Goal: Task Accomplishment & Management: Complete application form

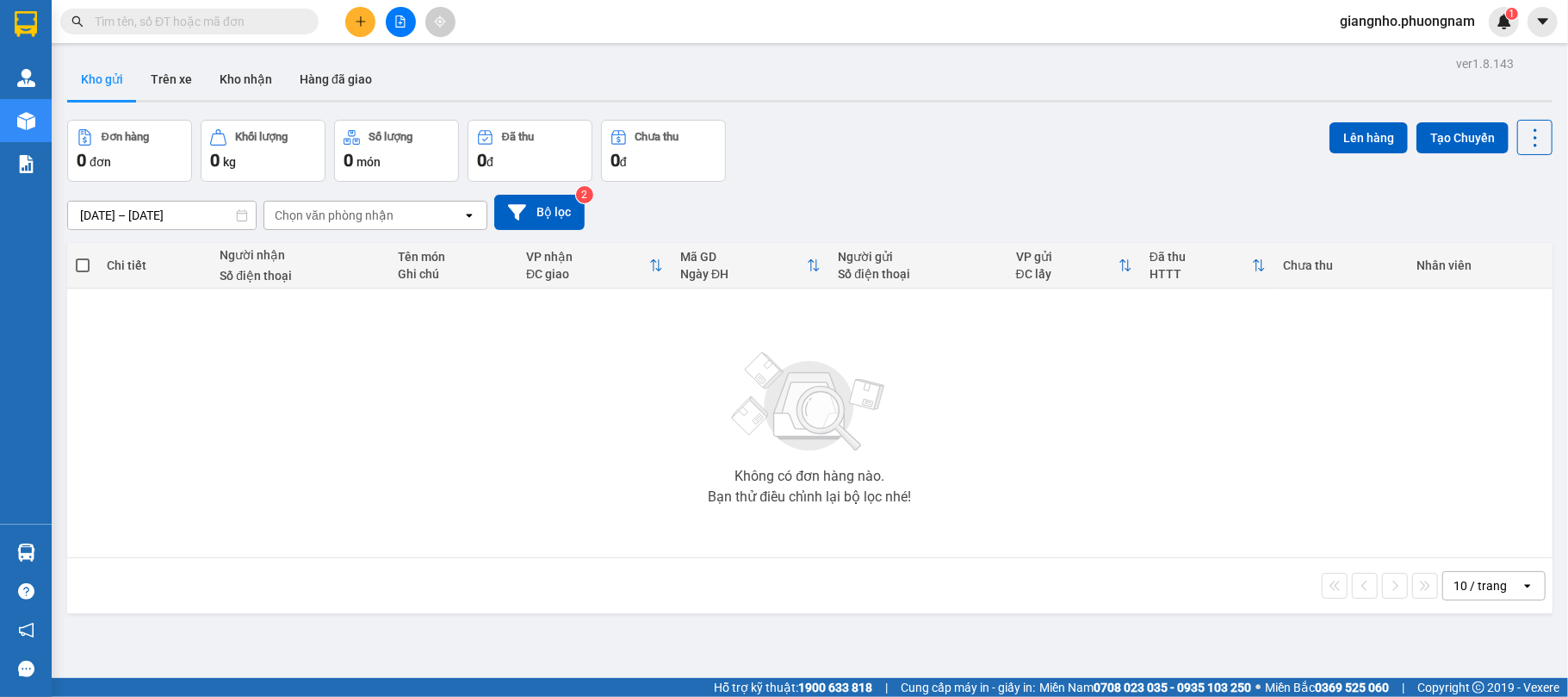
click at [174, 24] on input "text" at bounding box center [196, 22] width 203 height 19
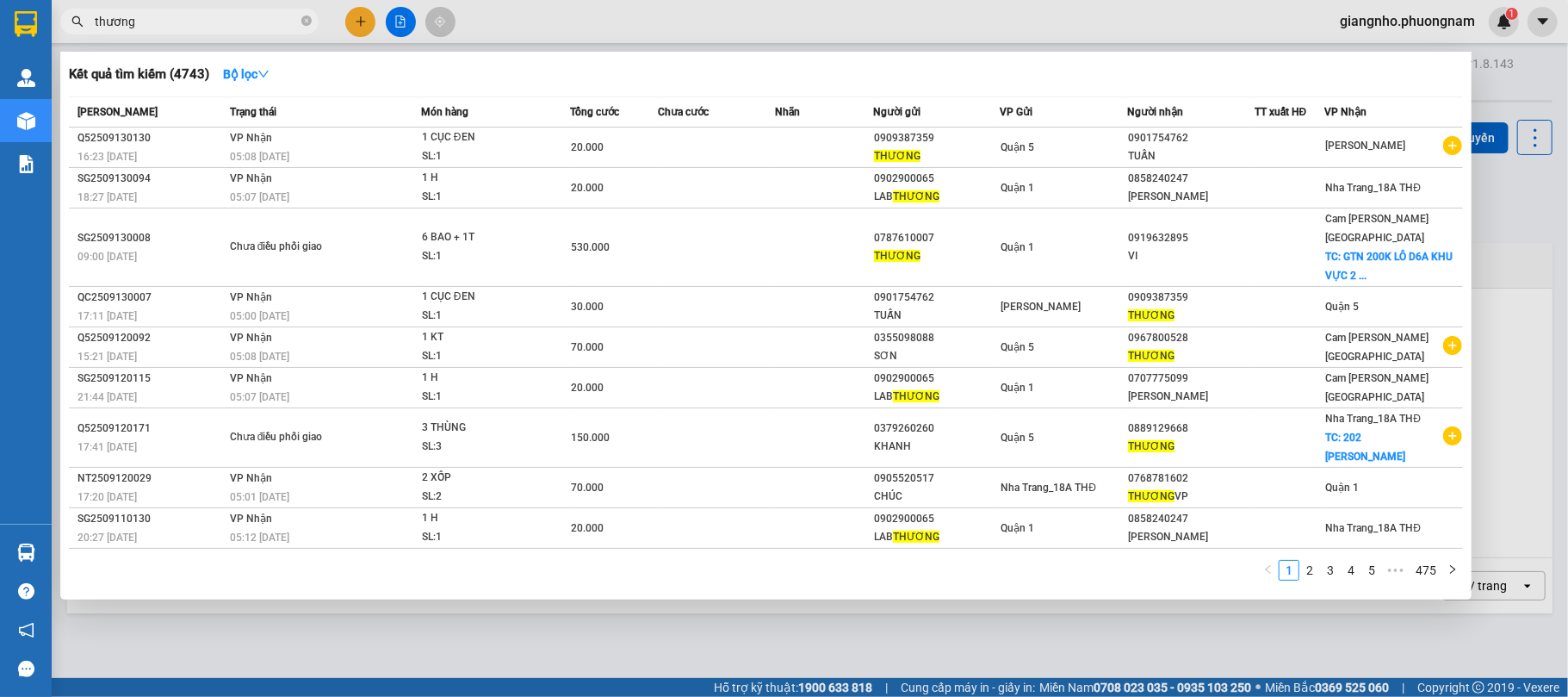
click at [236, 27] on input "thương" at bounding box center [196, 22] width 203 height 19
click at [222, 28] on input "thương" at bounding box center [196, 22] width 203 height 19
type input "thương"
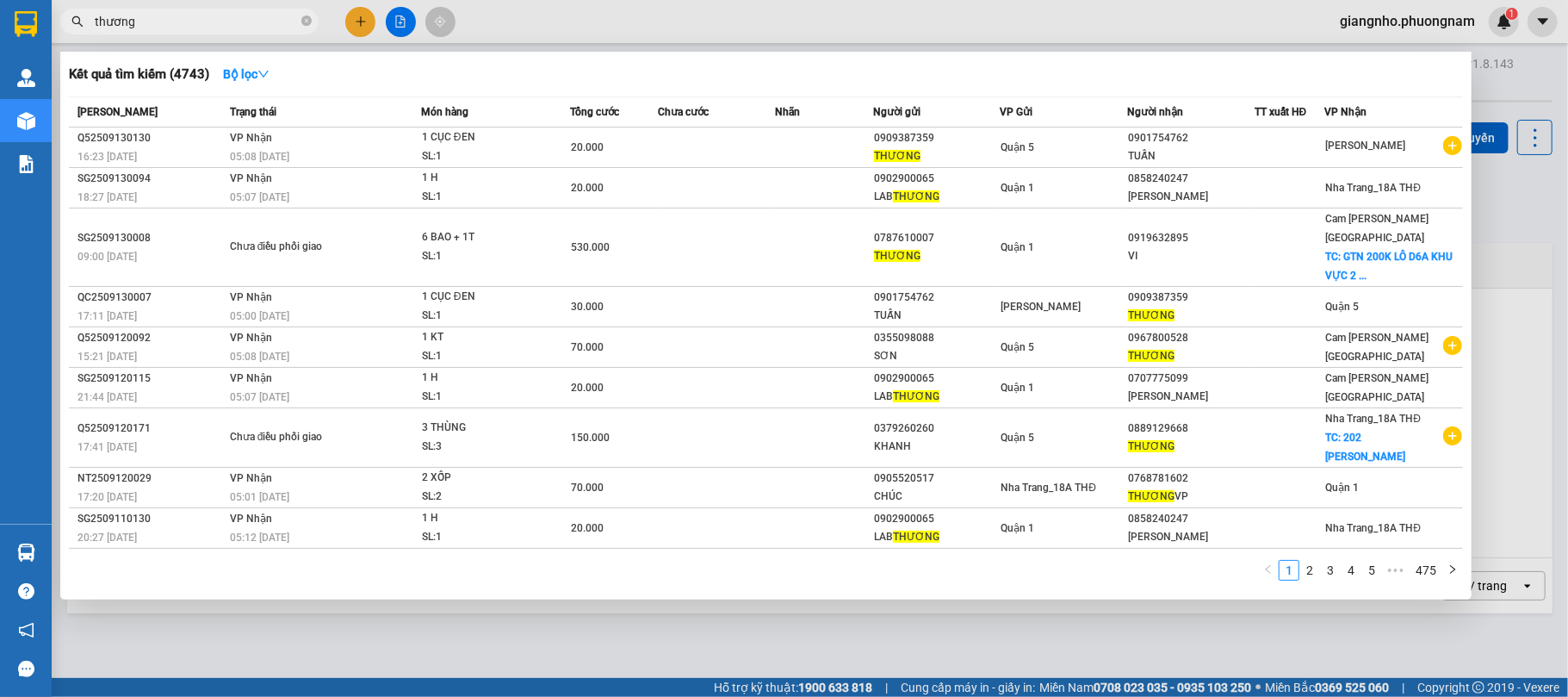
click at [370, 22] on div at bounding box center [784, 348] width 1568 height 697
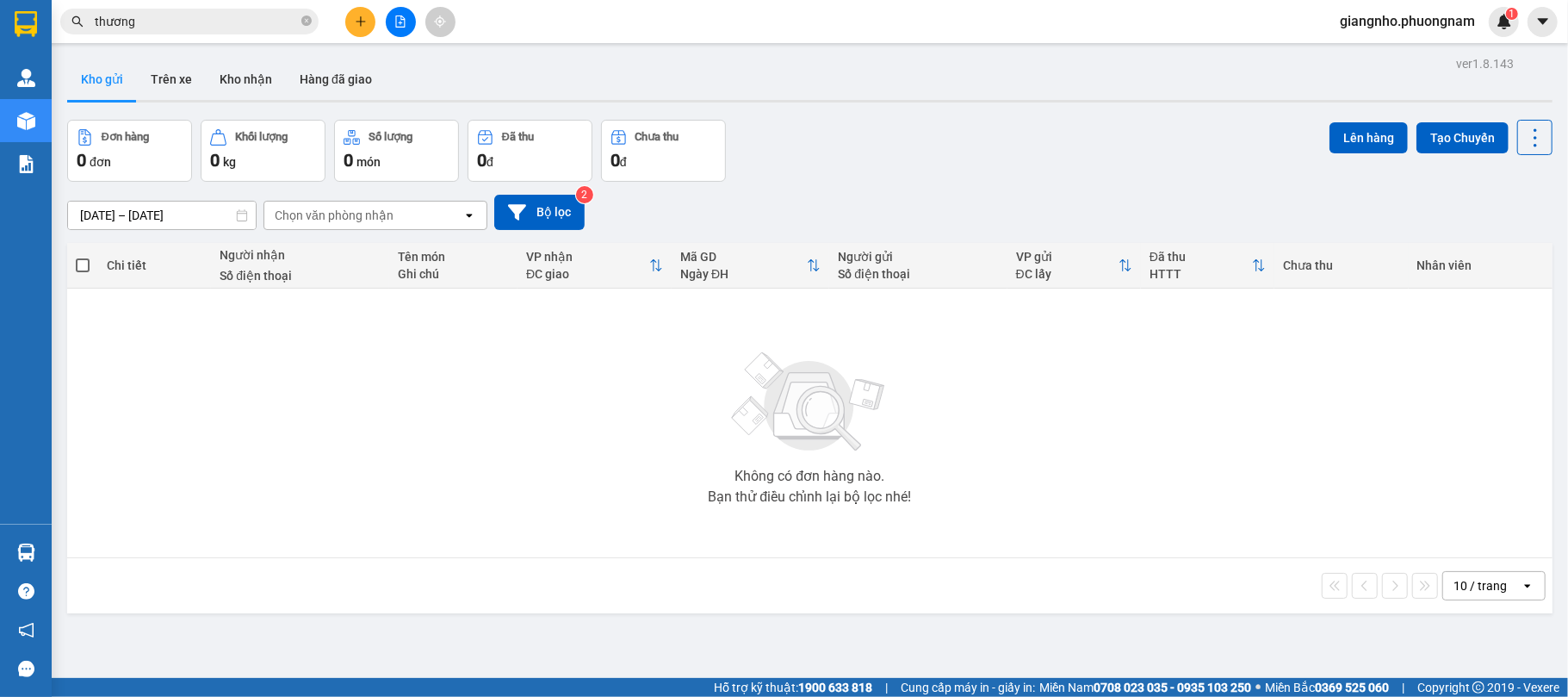
click at [369, 22] on button at bounding box center [360, 22] width 30 height 30
click at [369, 22] on body "Kết quả tìm kiếm ( 4743 ) Bộ lọc Mã ĐH Trạng thái Món hàng Tổng cước Chưa cước …" at bounding box center [784, 348] width 1568 height 697
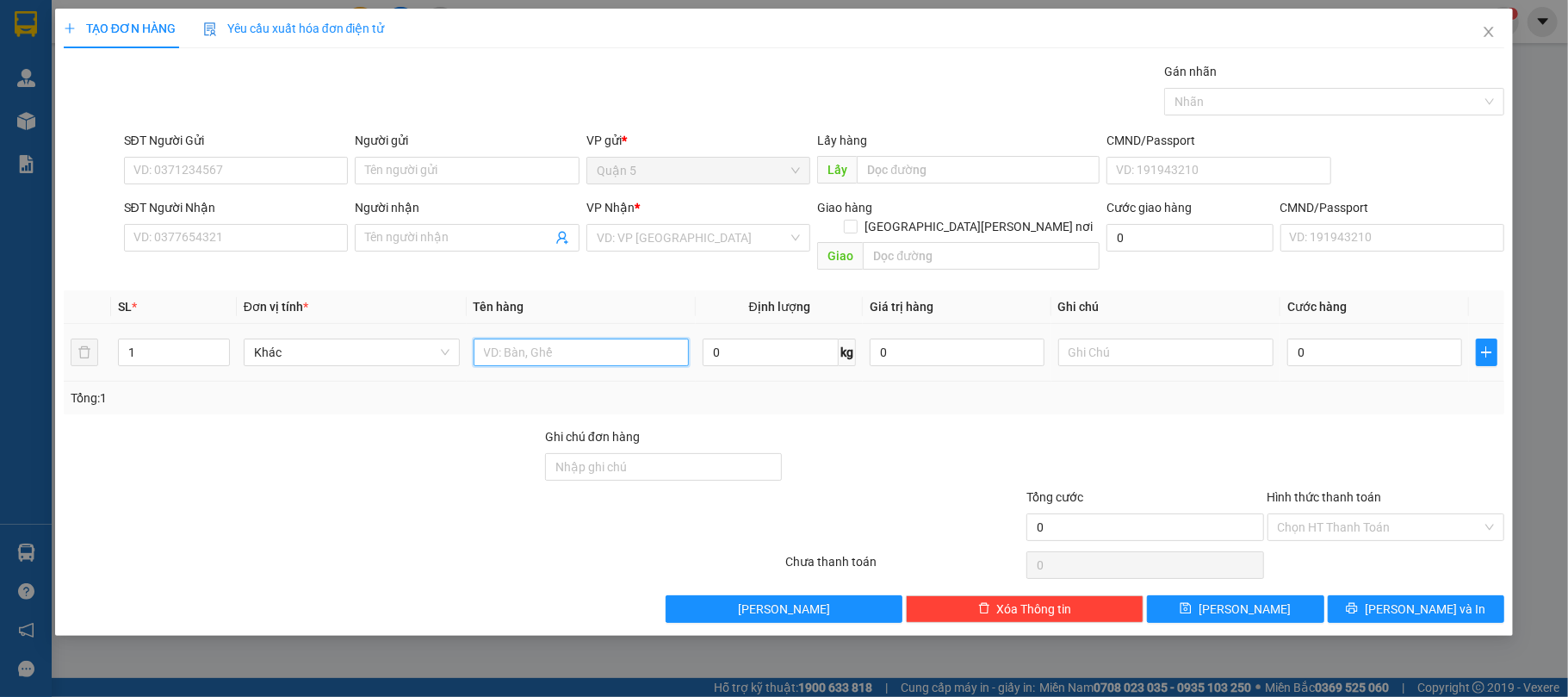
click at [584, 344] on input "text" at bounding box center [582, 352] width 217 height 27
type input "1 XE GA"
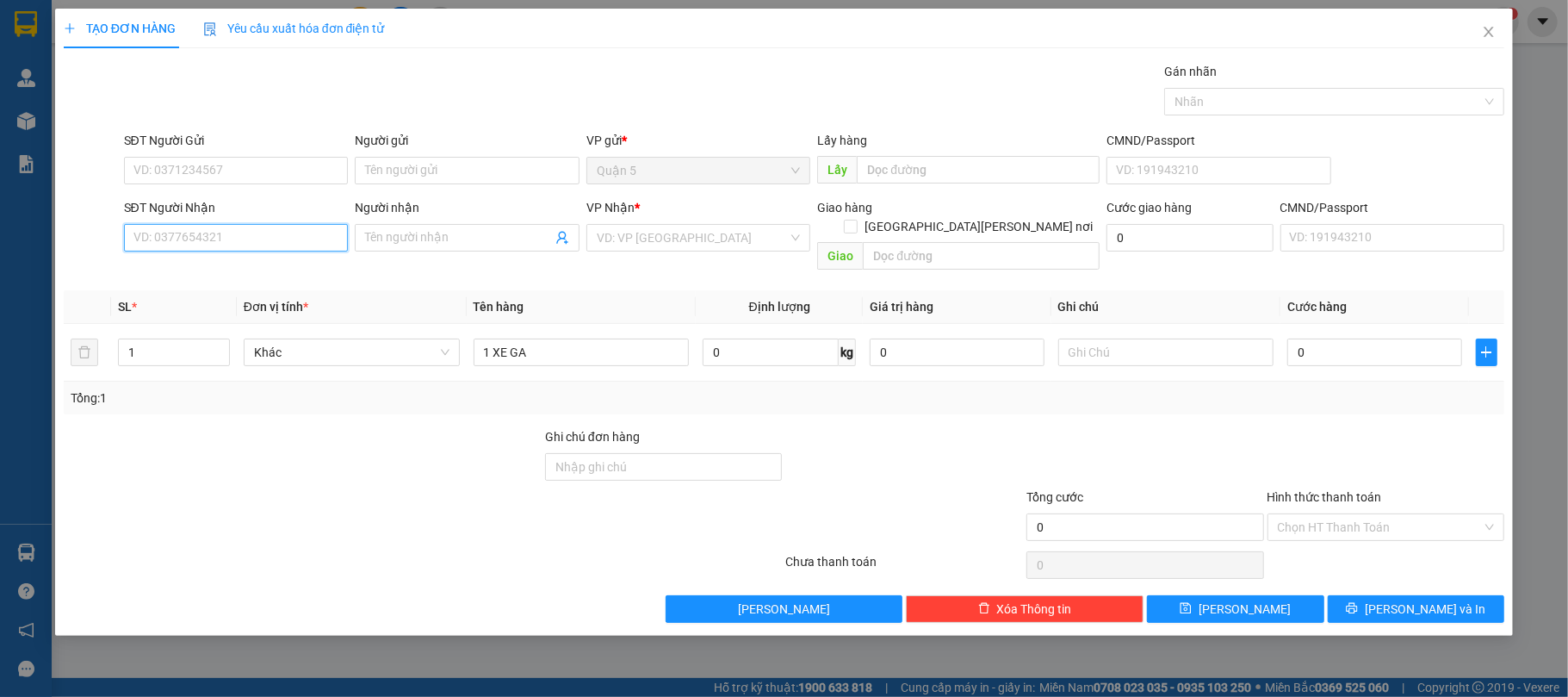
click at [207, 249] on input "SĐT Người Nhận" at bounding box center [236, 237] width 225 height 27
click at [193, 245] on input "SĐT Người Nhận" at bounding box center [236, 237] width 225 height 27
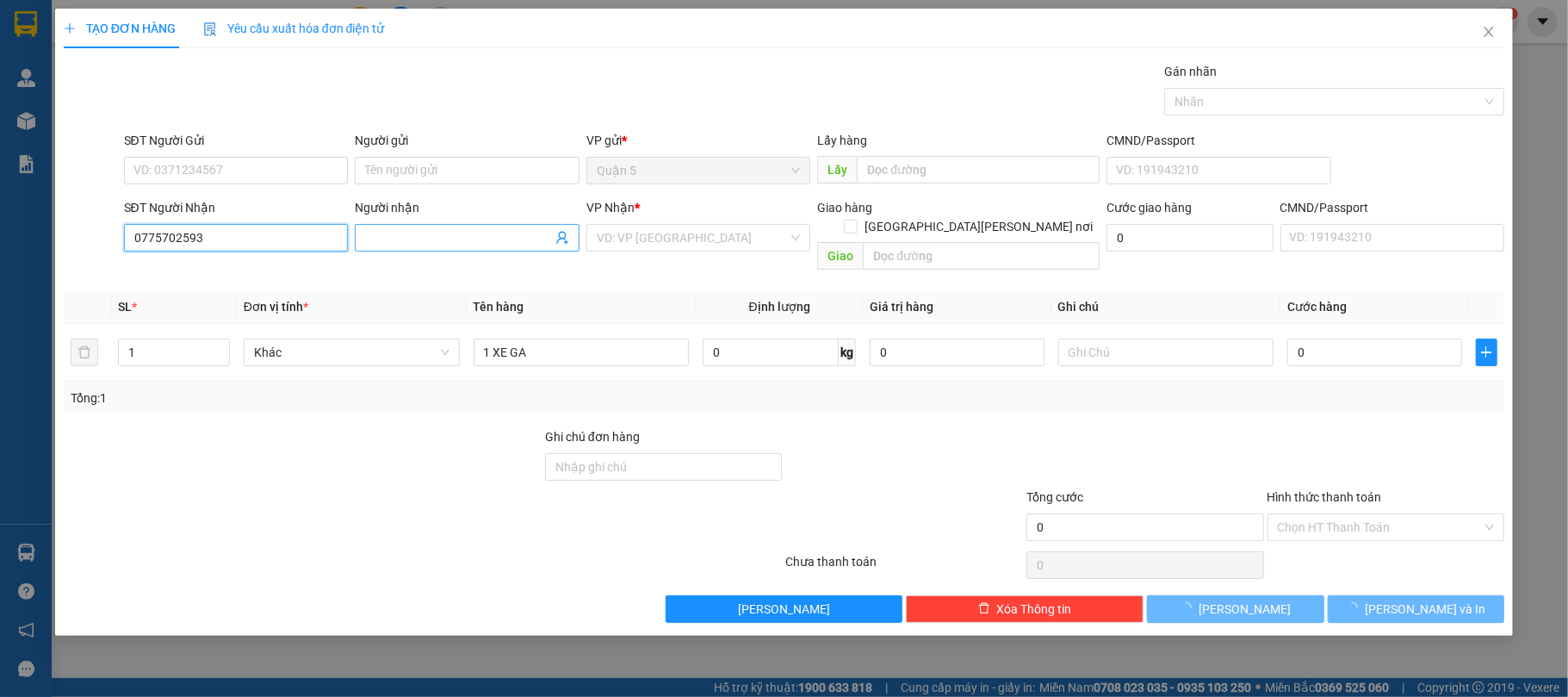
type input "0775702593"
click at [467, 247] on input "Người nhận" at bounding box center [459, 237] width 187 height 19
type input "NGA"
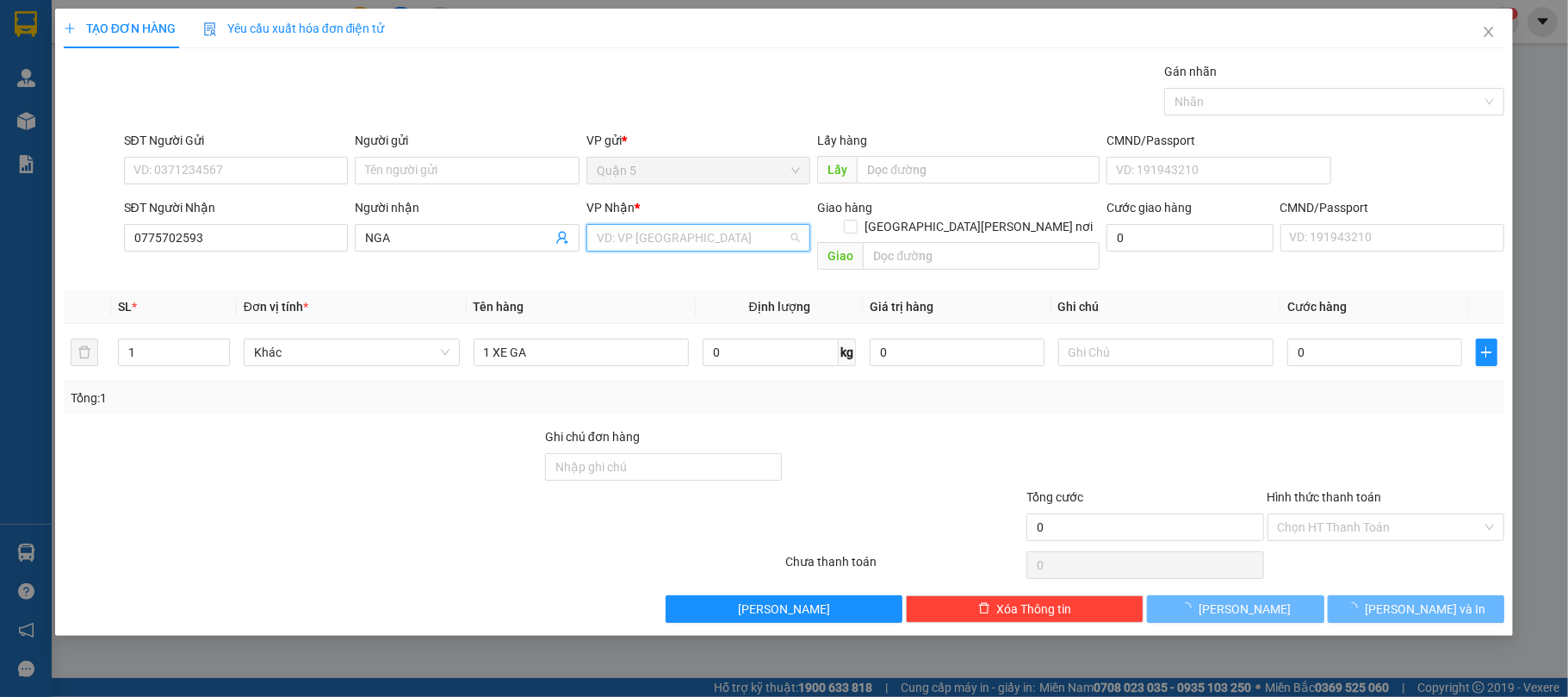
click at [661, 238] on input "search" at bounding box center [692, 237] width 192 height 26
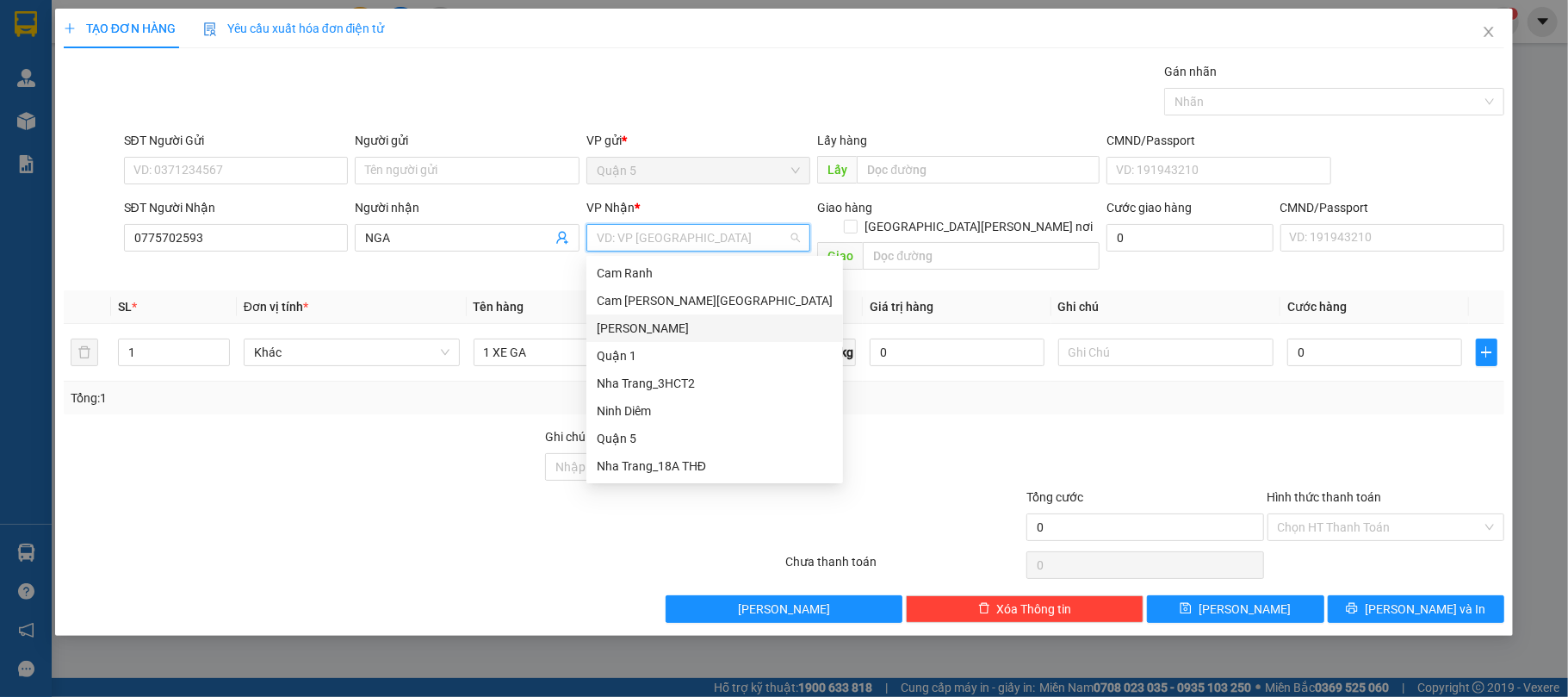
click at [658, 329] on div "Ninh Hòa" at bounding box center [715, 328] width 236 height 19
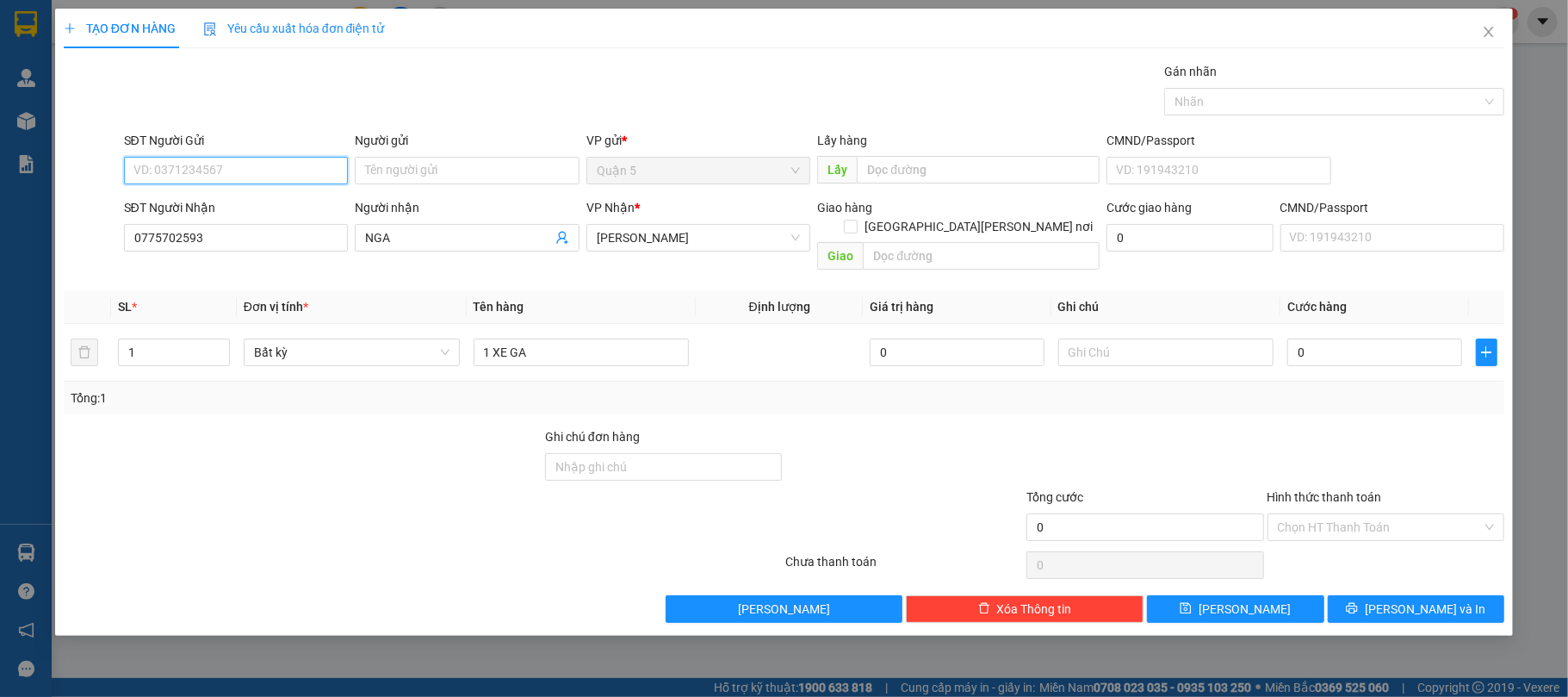
click at [193, 173] on input "SĐT Người Gửi" at bounding box center [236, 170] width 225 height 27
click at [194, 174] on input "SĐT Người Gửi" at bounding box center [236, 170] width 225 height 27
type input "0903947750"
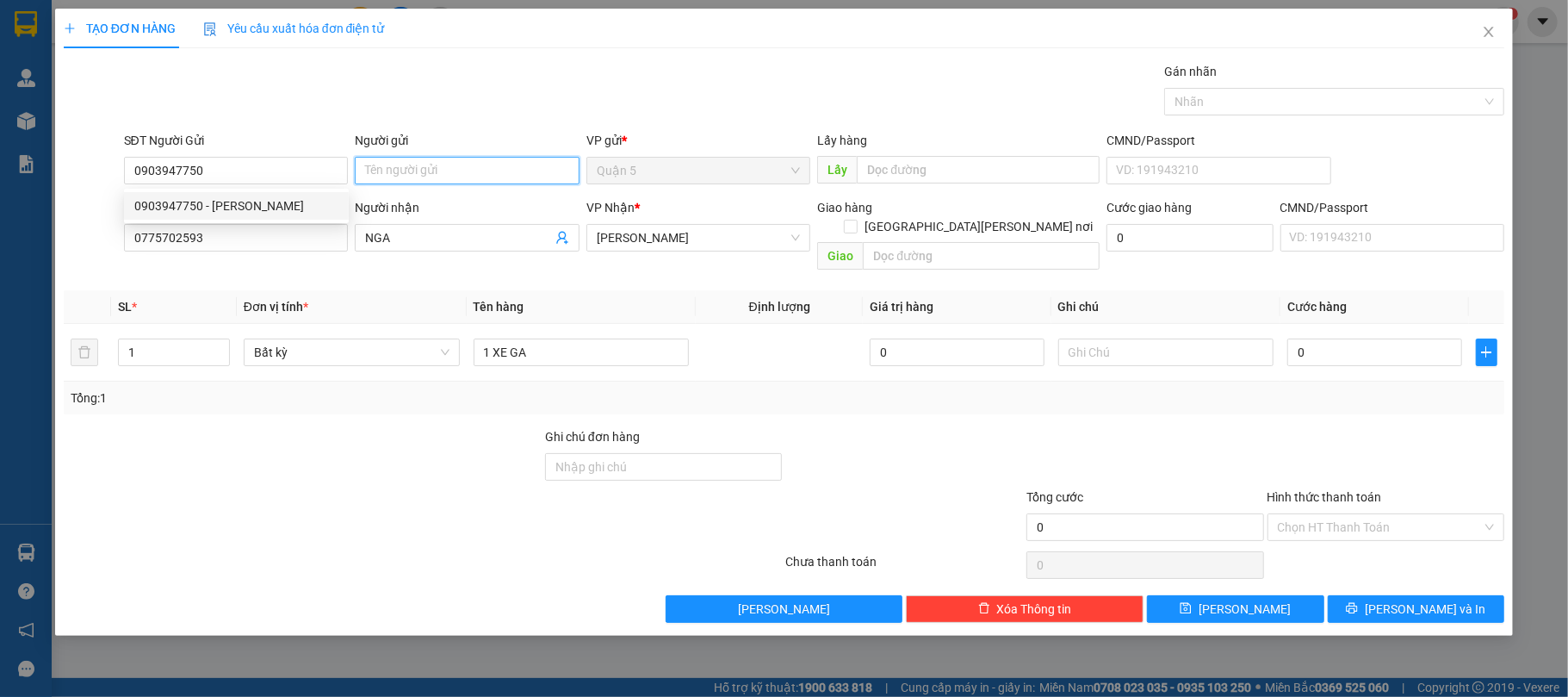
click at [391, 184] on input "Người gửi" at bounding box center [467, 170] width 225 height 27
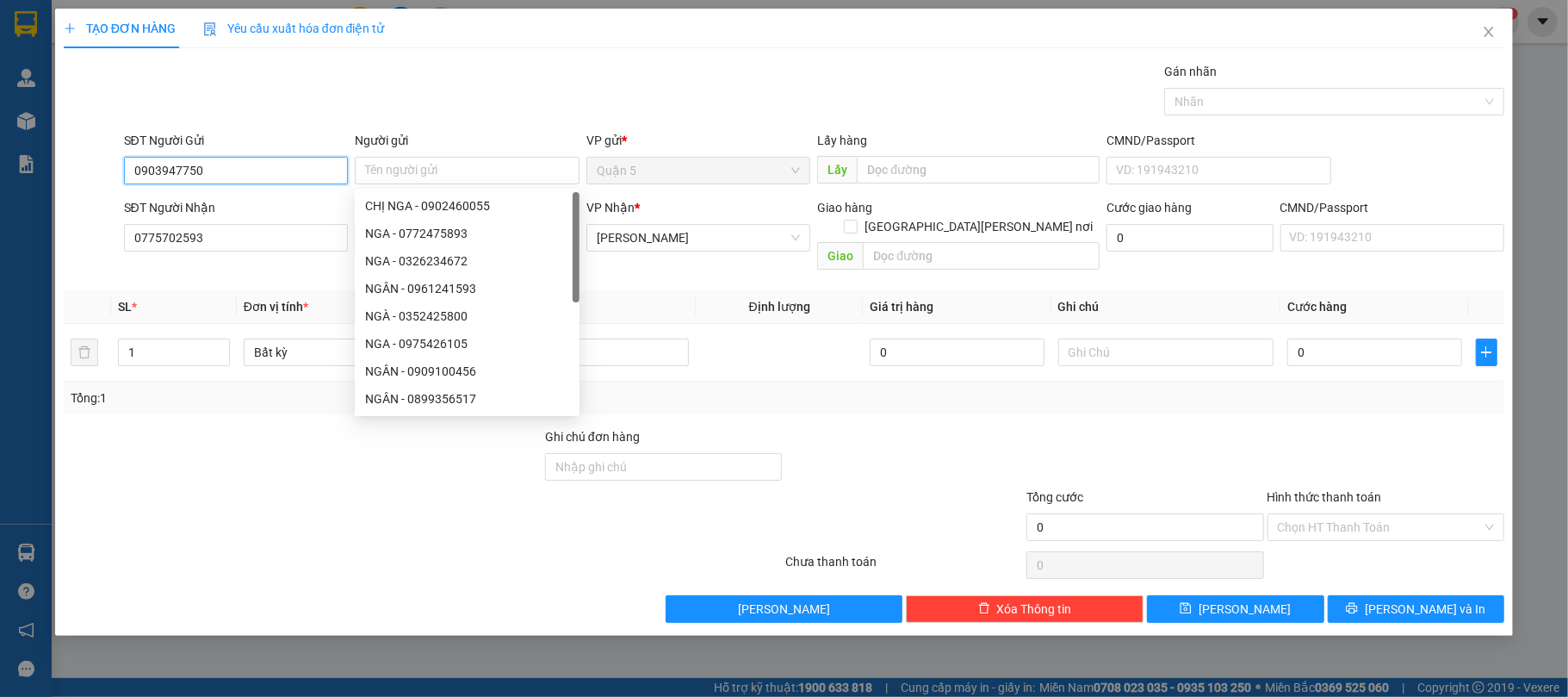
click at [287, 172] on input "0903947750" at bounding box center [236, 170] width 225 height 27
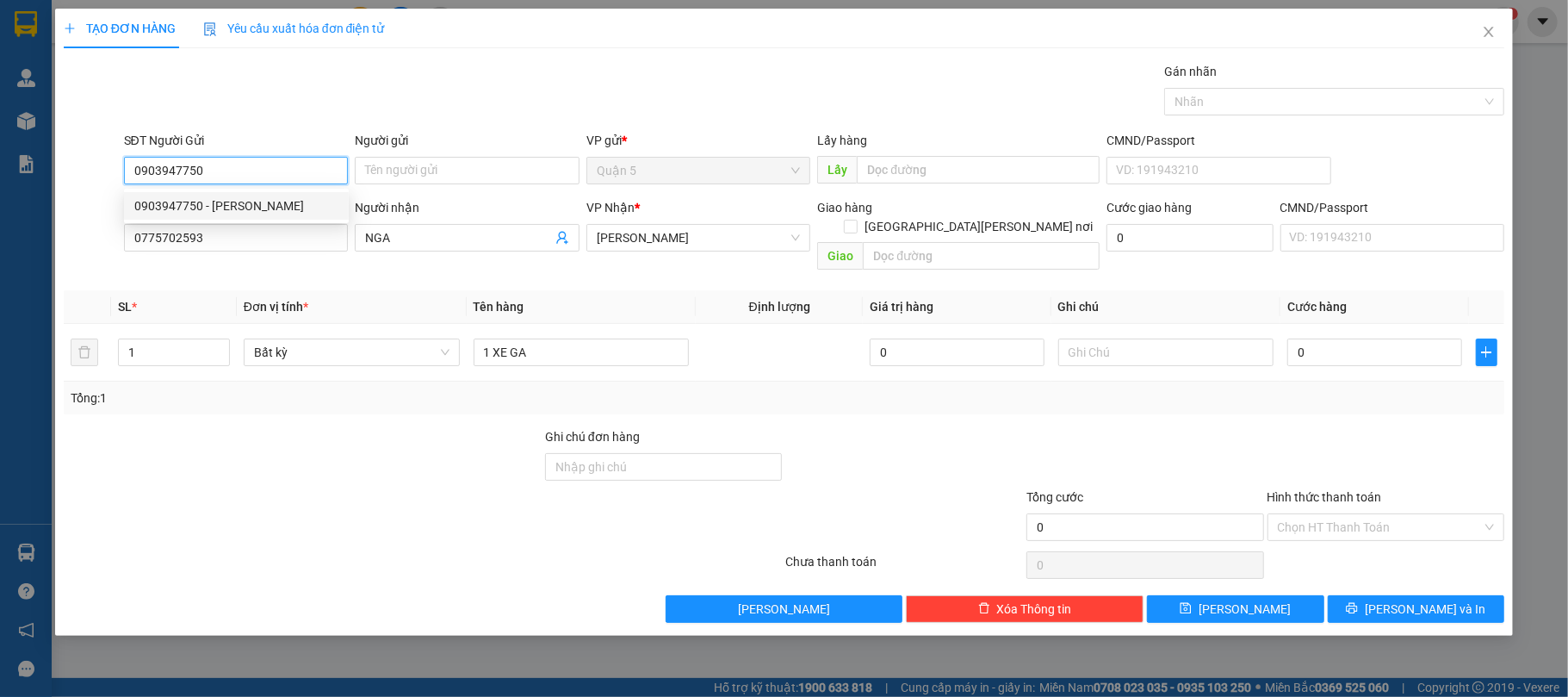
click at [246, 205] on div "0903947750 - CƯỜNG" at bounding box center [236, 206] width 204 height 19
type input "CƯỜNG"
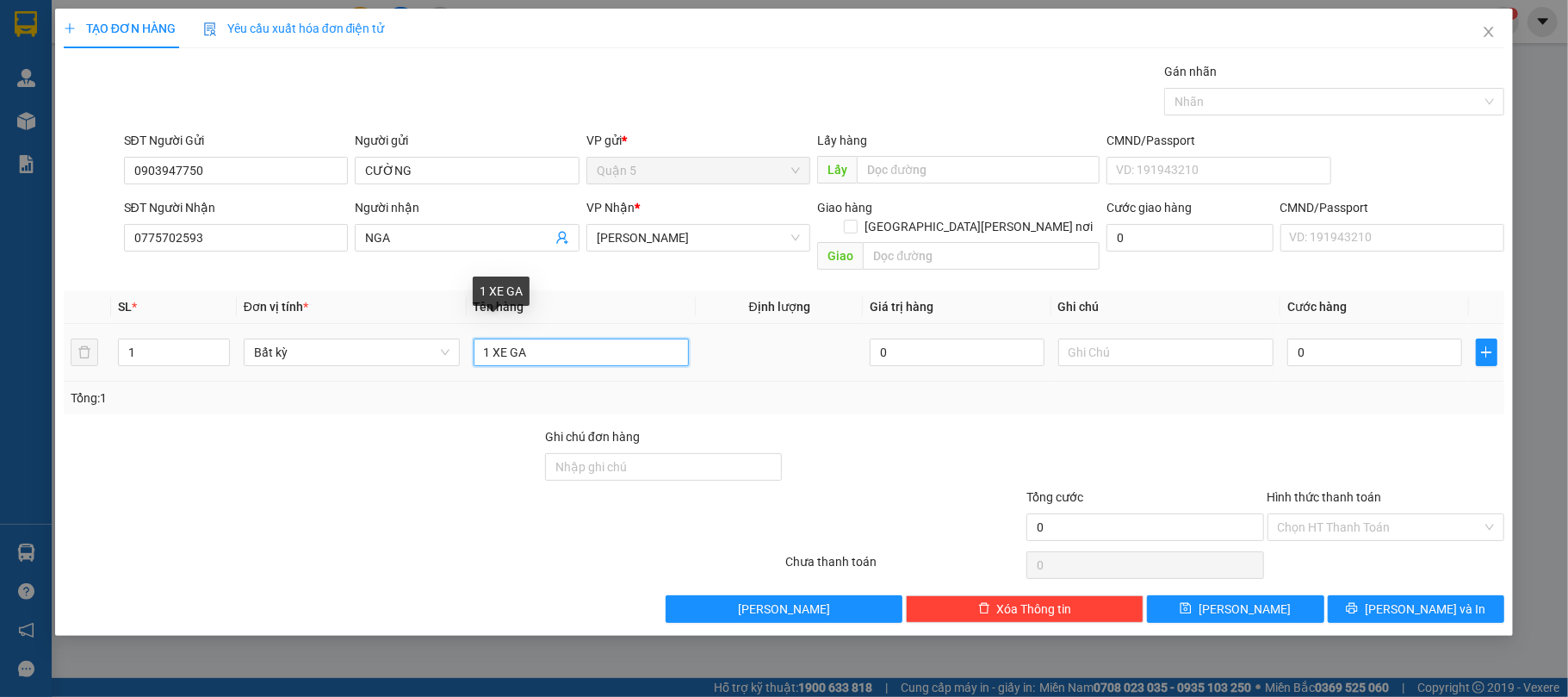
click at [623, 341] on input "1 XE GA" at bounding box center [582, 352] width 217 height 27
type input "1 XE GA 79H1-29743"
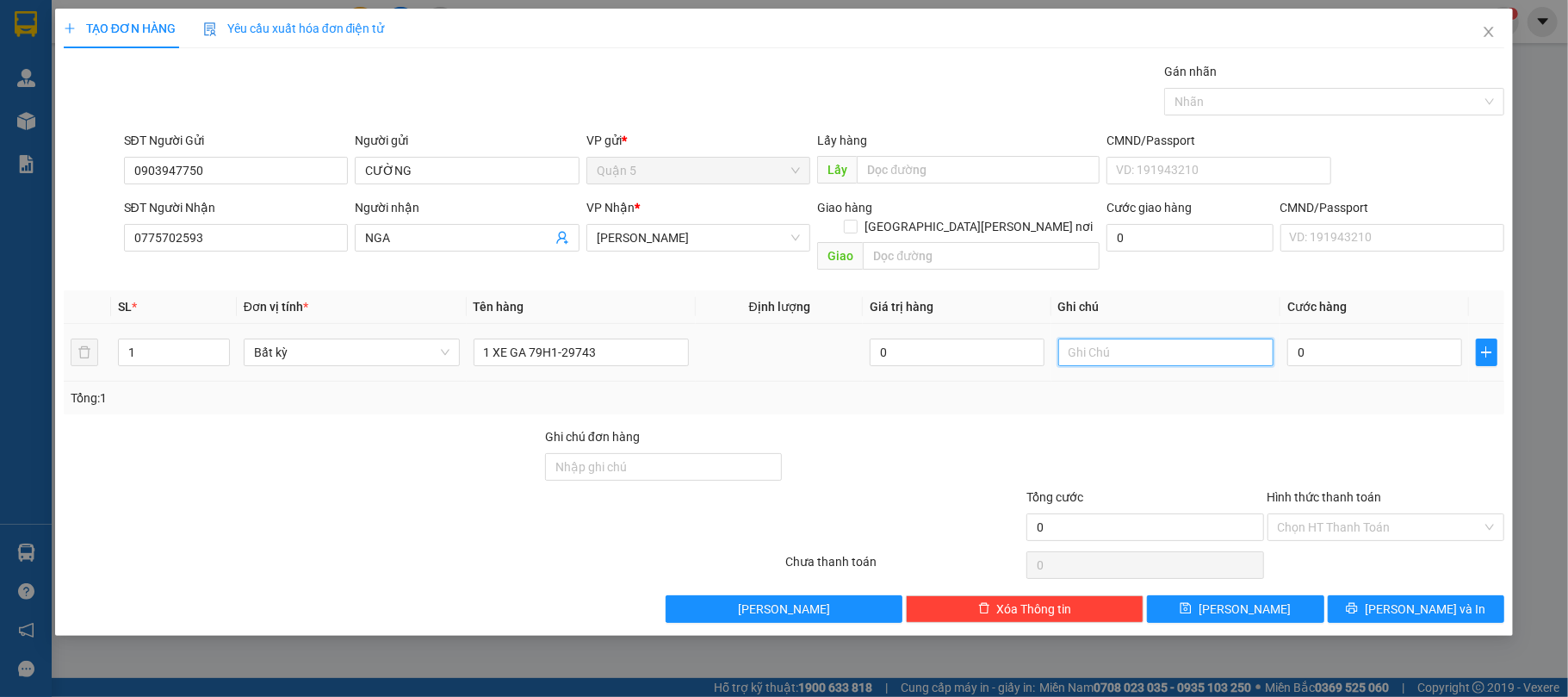
click at [1172, 344] on input "text" at bounding box center [1166, 352] width 217 height 27
click at [1342, 350] on div "0" at bounding box center [1374, 352] width 174 height 34
click at [1340, 339] on input "0" at bounding box center [1374, 352] width 174 height 27
type input "3"
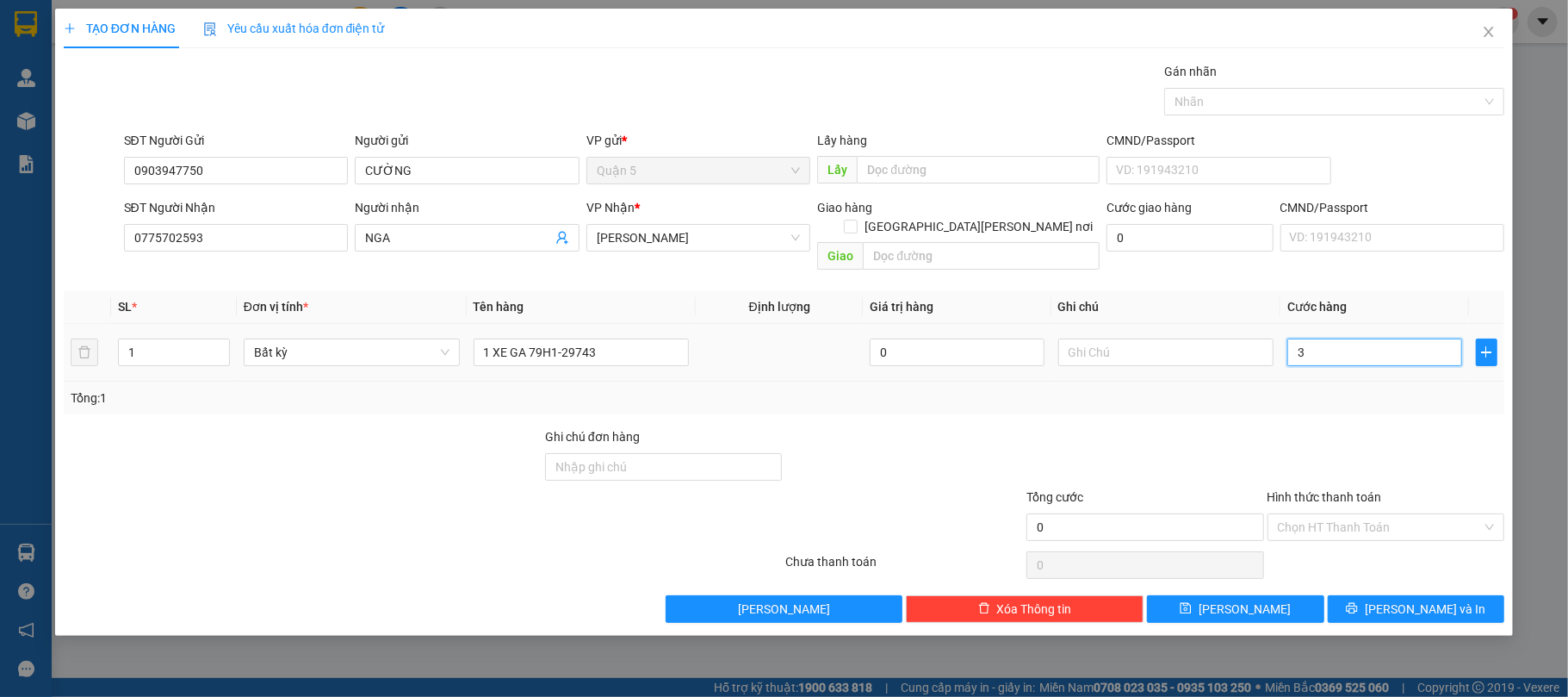
type input "3"
type input "35"
type input "350"
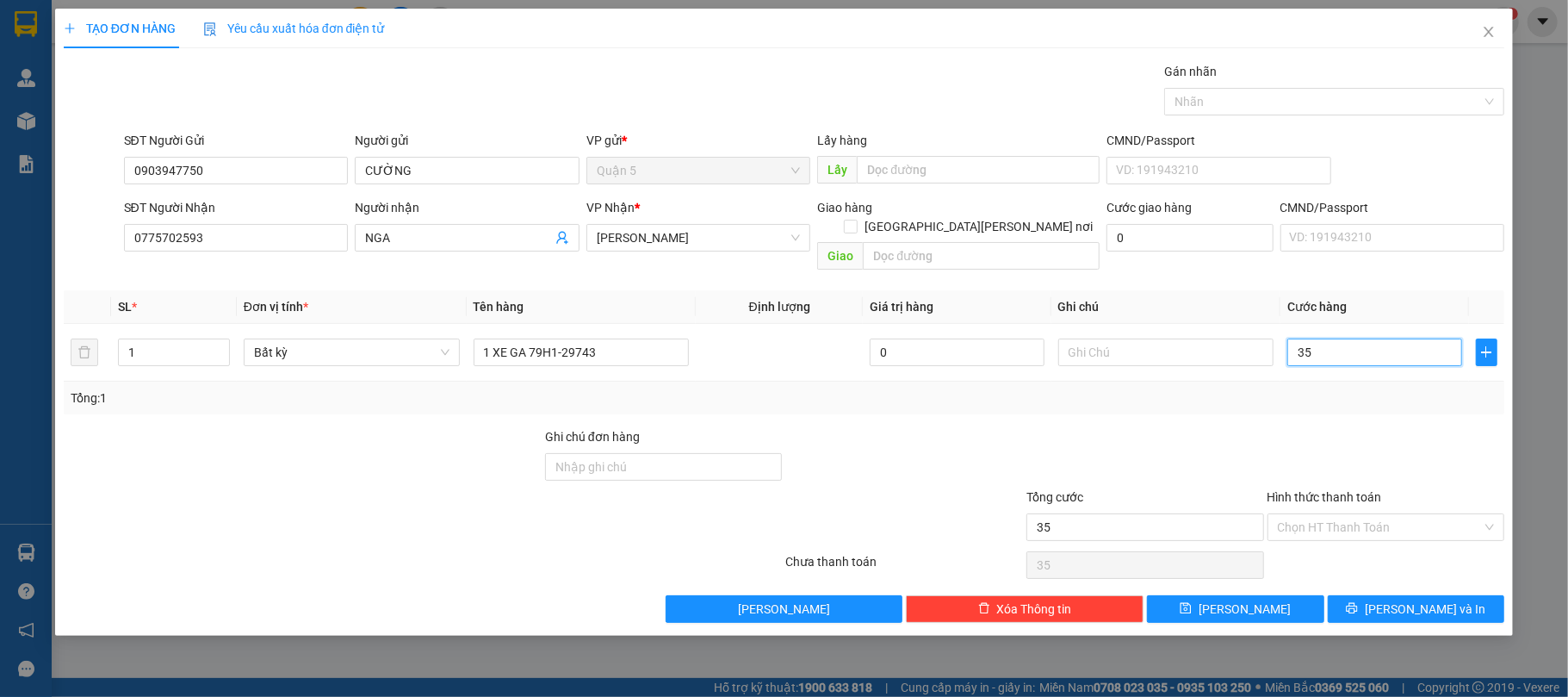
type input "350"
type input "350.000"
click at [1305, 517] on input "Hình thức thanh toán" at bounding box center [1380, 527] width 205 height 26
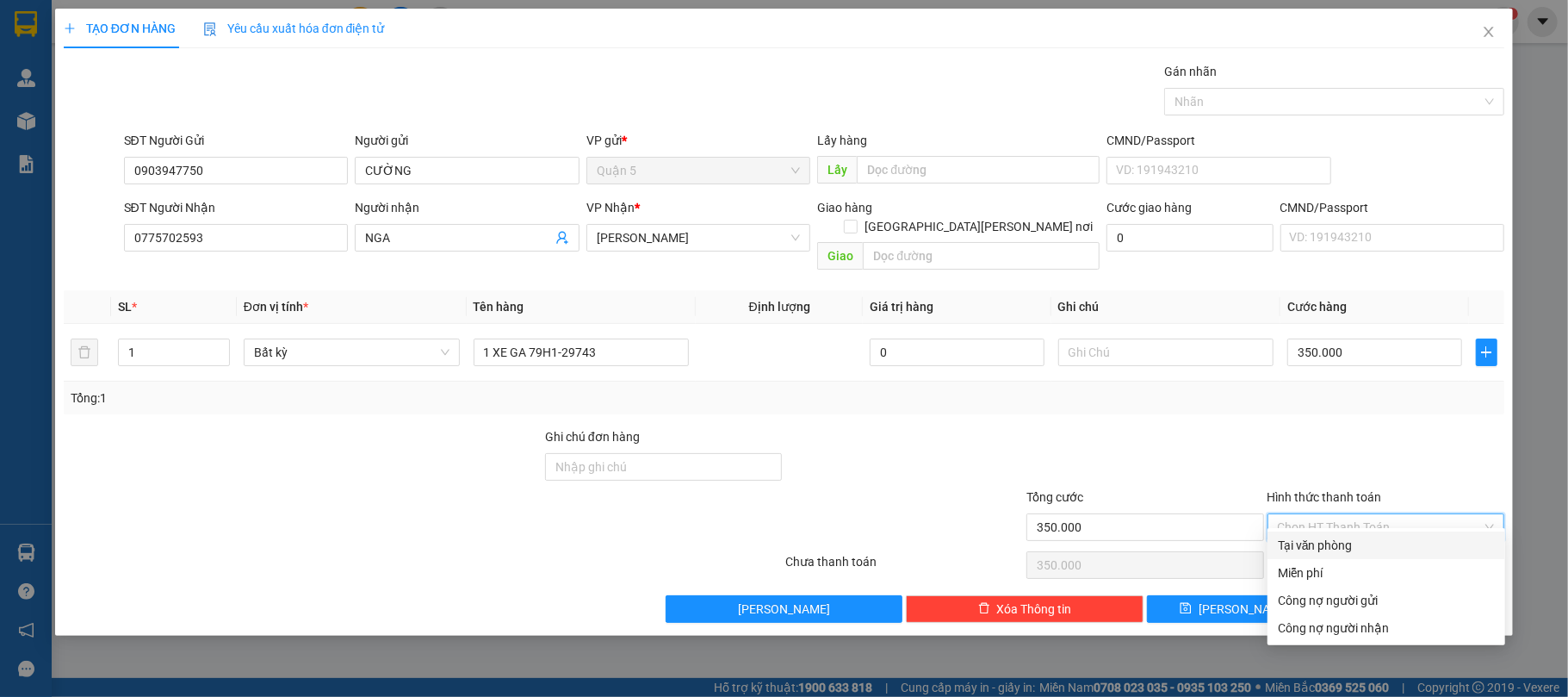
click at [1315, 542] on div "Tại văn phòng" at bounding box center [1385, 545] width 217 height 19
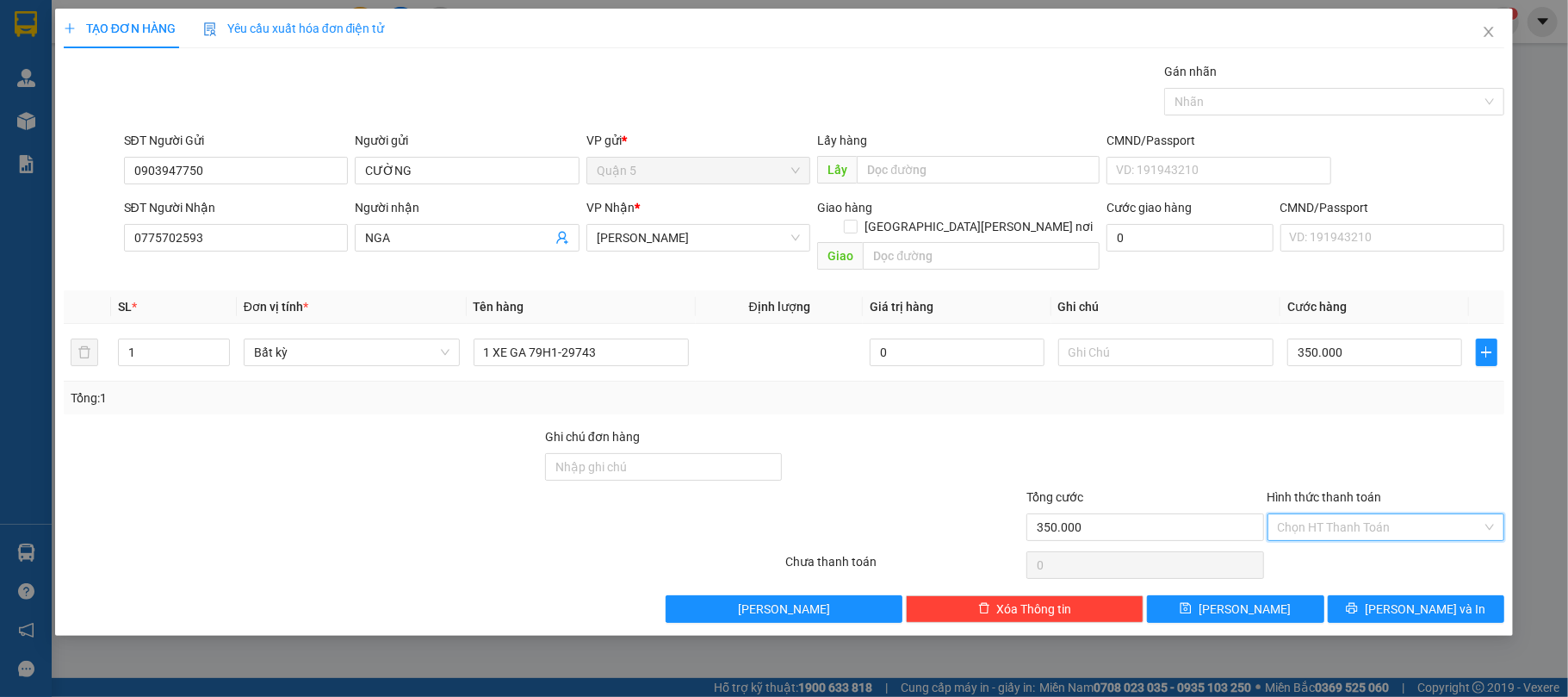
type input "350.000"
click at [1440, 595] on button "Lưu và In" at bounding box center [1417, 608] width 178 height 27
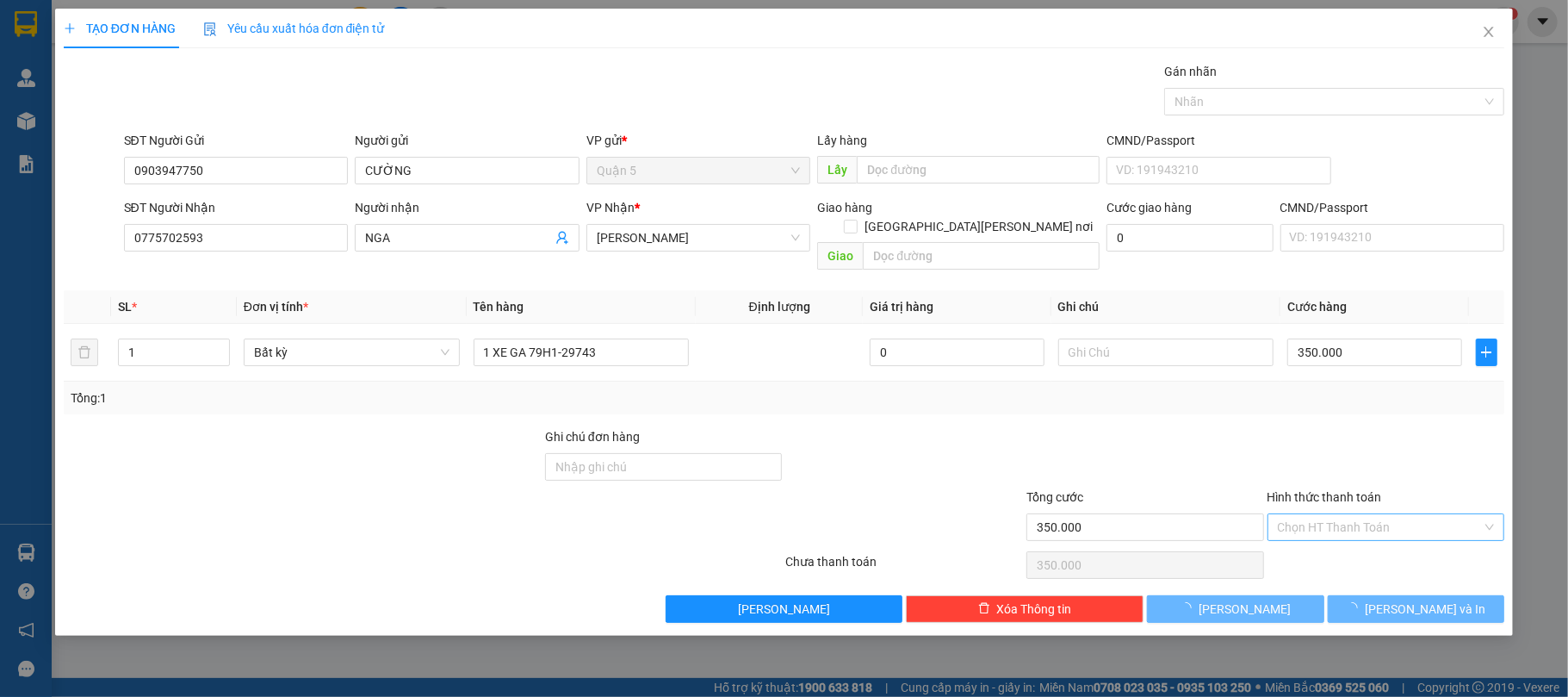
drag, startPoint x: 1296, startPoint y: 651, endPoint x: 1093, endPoint y: 468, distance: 273.3
click at [1296, 650] on div "TẠO ĐƠN HÀNG Yêu cầu xuất hóa đơn điện tử Transit Pickup Surcharge Ids Transit …" at bounding box center [784, 348] width 1568 height 697
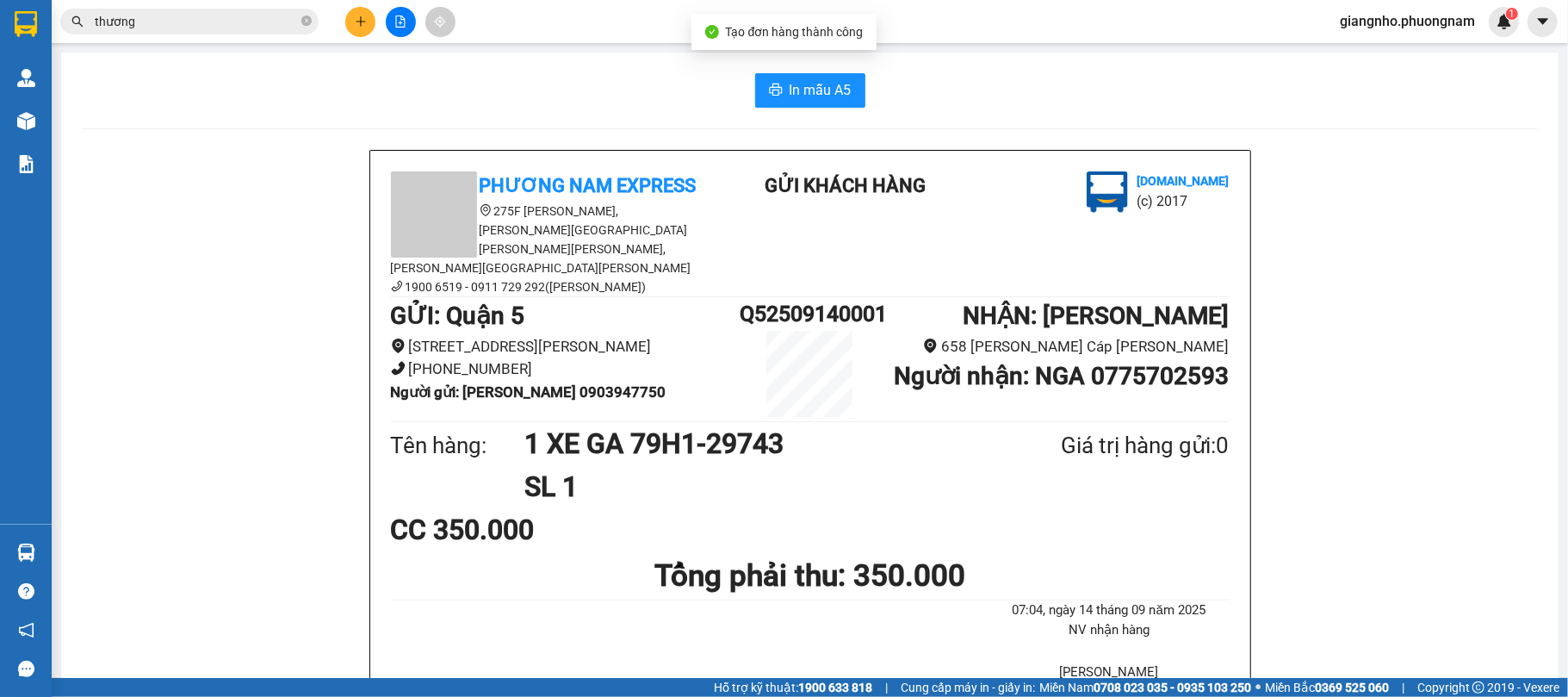
click at [801, 105] on button "In mẫu A5" at bounding box center [810, 90] width 111 height 34
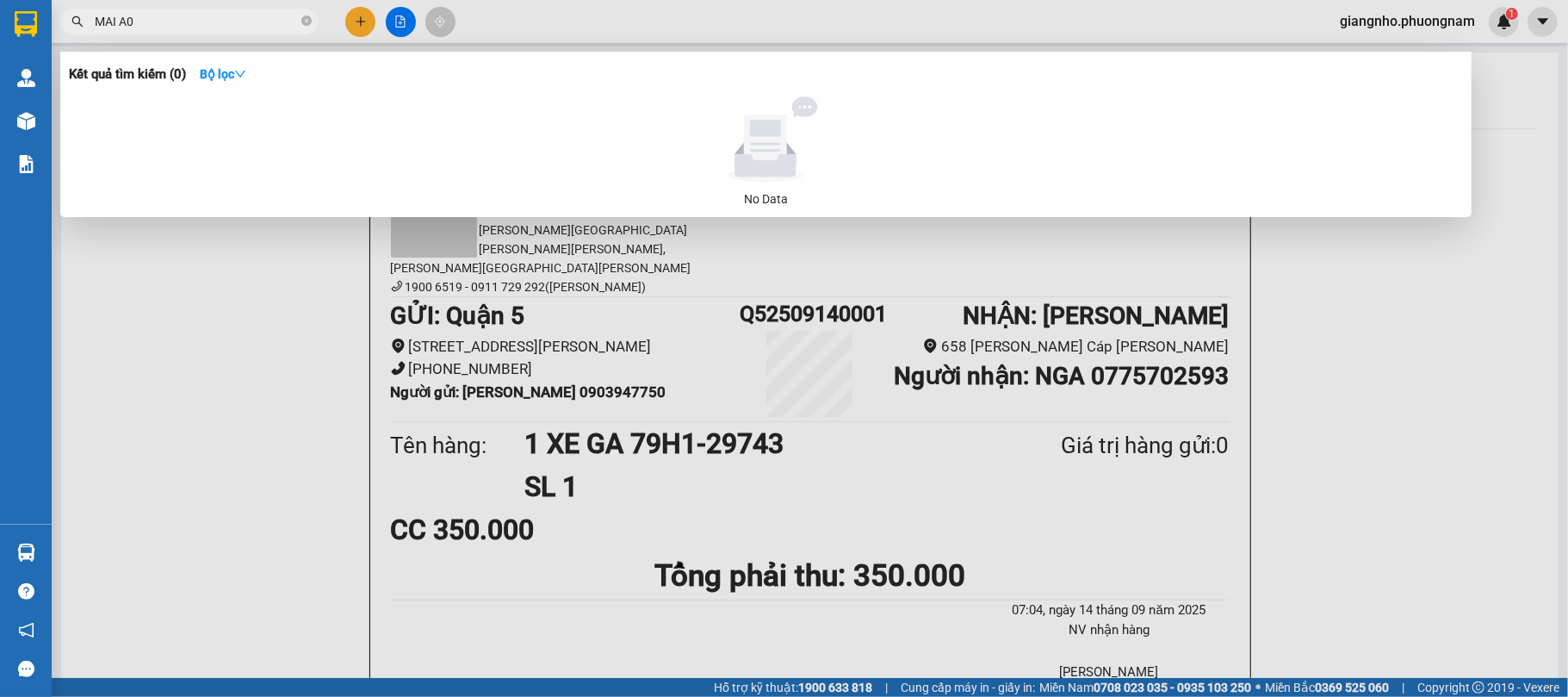
click at [186, 21] on input "MAI A0" at bounding box center [196, 22] width 203 height 19
click at [224, 27] on input "MAI A0" at bounding box center [196, 22] width 203 height 19
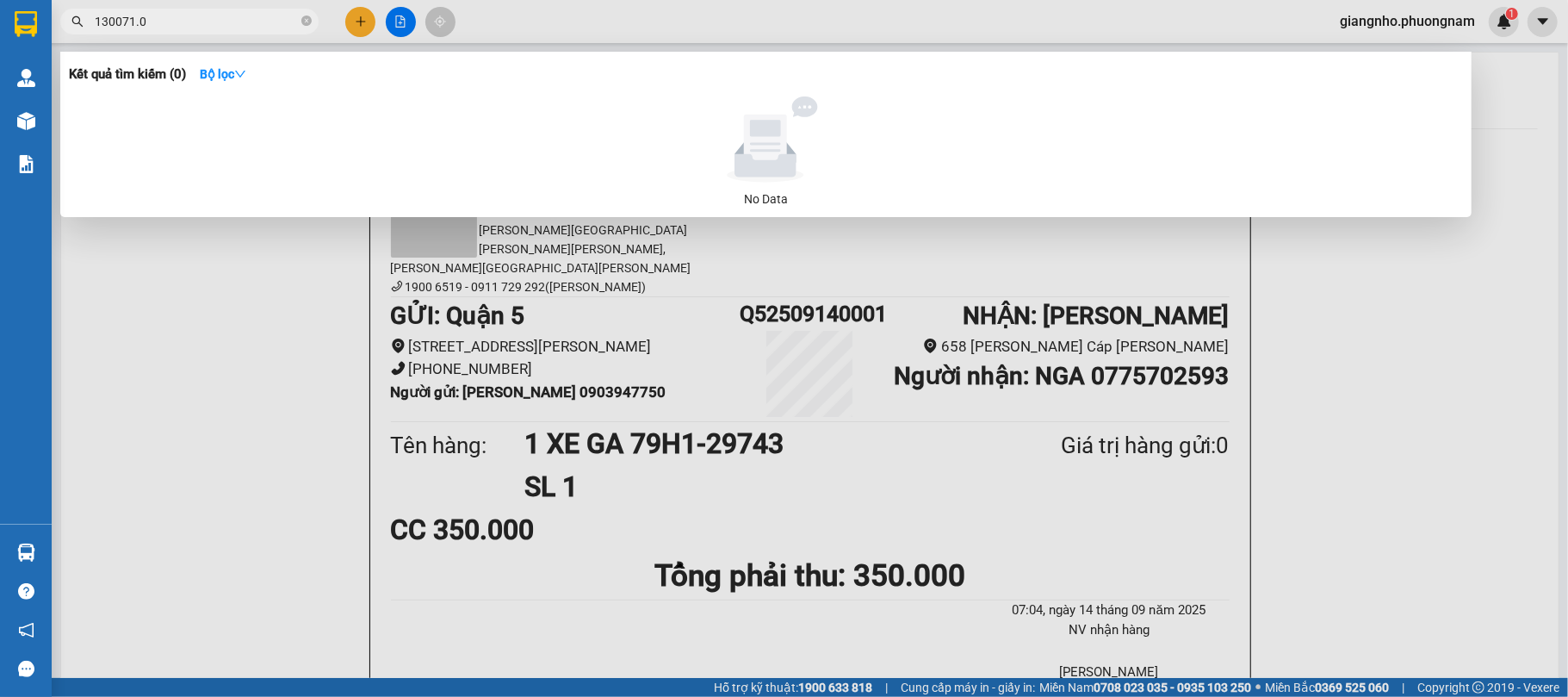
click at [1078, 350] on div at bounding box center [784, 348] width 1568 height 697
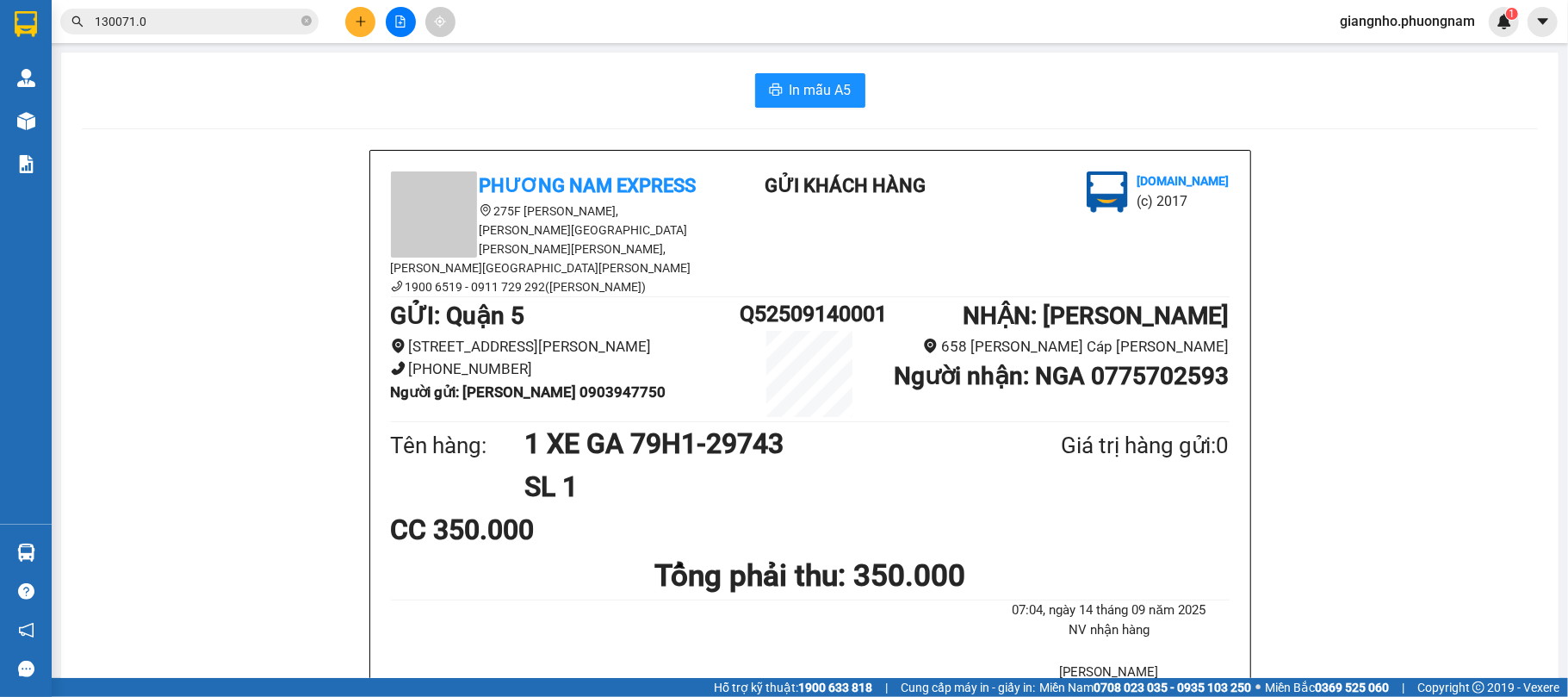
click at [138, 12] on input "130071.0" at bounding box center [196, 22] width 203 height 19
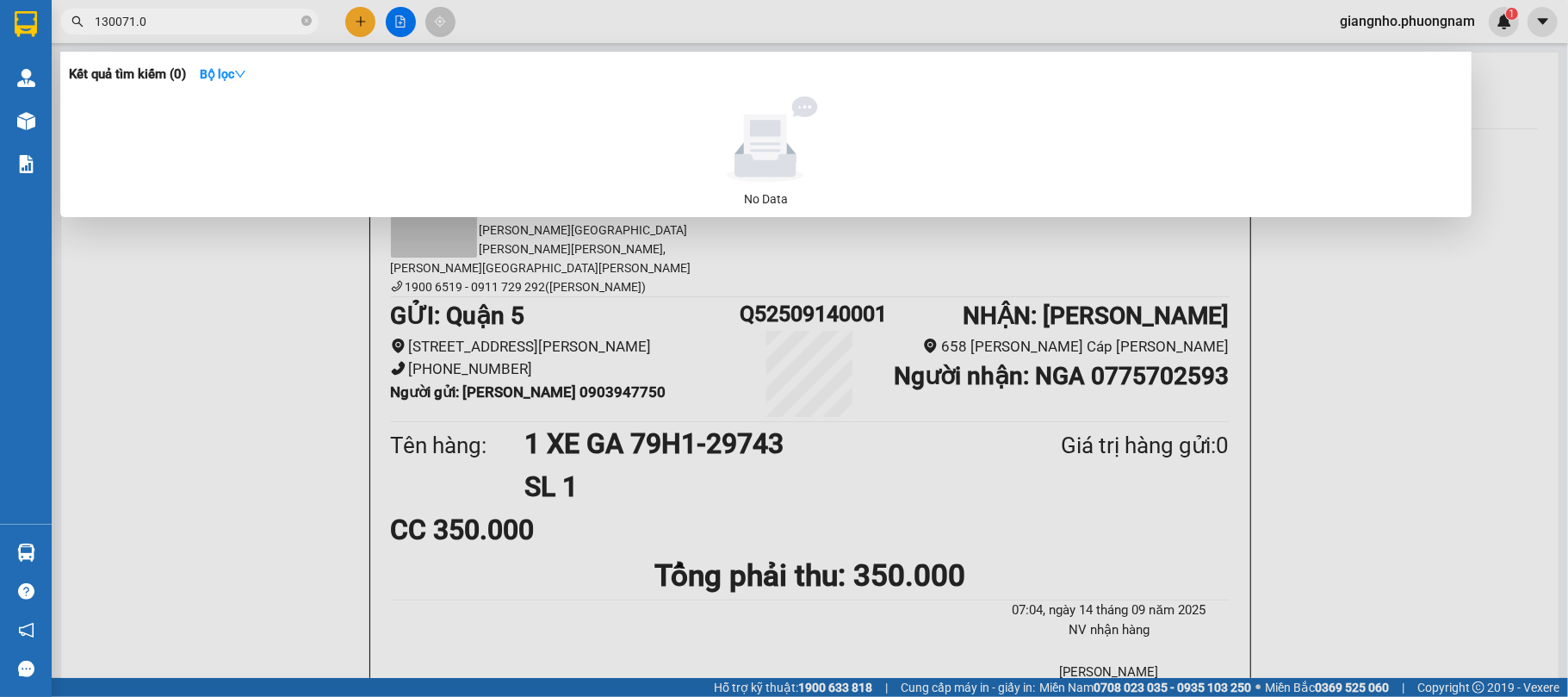
click at [138, 12] on input "130071.0" at bounding box center [196, 22] width 203 height 19
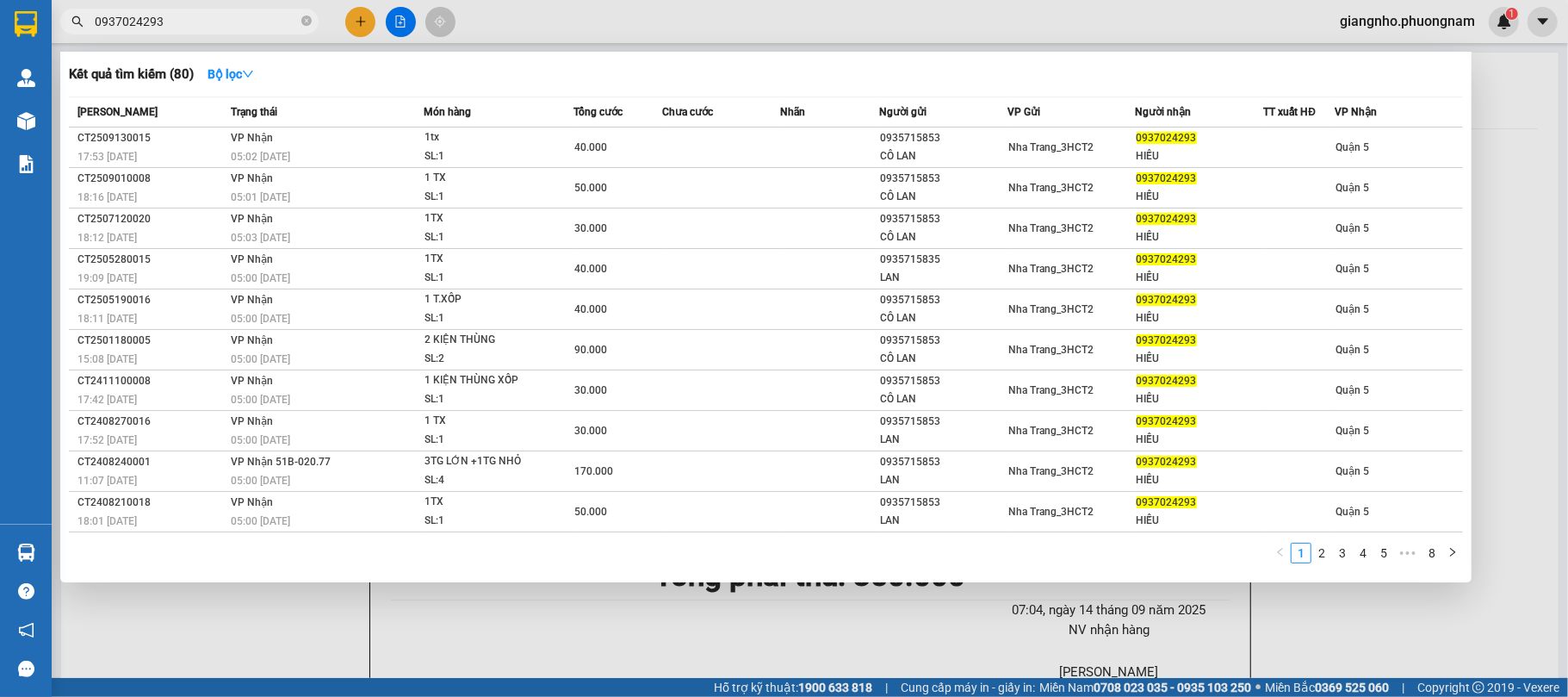
type input "0937024293"
